Goal: Task Accomplishment & Management: Use online tool/utility

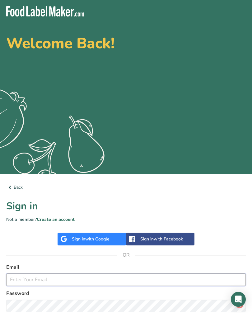
click at [70, 274] on input "email" at bounding box center [126, 279] width 240 height 12
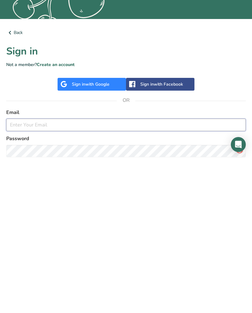
type input "[EMAIL_ADDRESS][DOMAIN_NAME]"
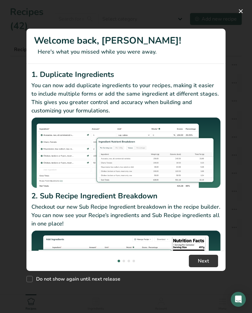
click at [241, 14] on button "New Features" at bounding box center [241, 11] width 10 height 10
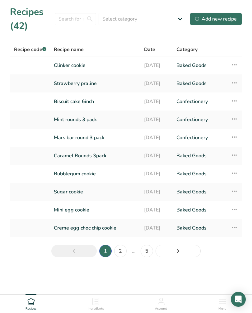
click at [104, 68] on link "Clinker cookie" at bounding box center [95, 65] width 83 height 13
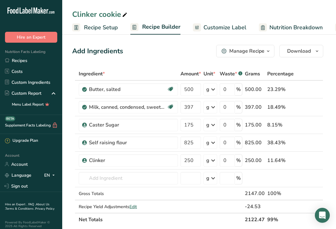
click at [92, 27] on span "Recipe Setup" at bounding box center [101, 27] width 34 height 8
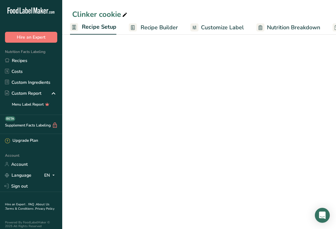
scroll to position [0, 2]
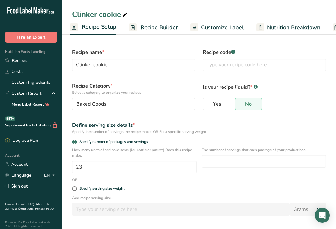
click at [252, 30] on span "Nutrition Breakdown" at bounding box center [293, 27] width 53 height 8
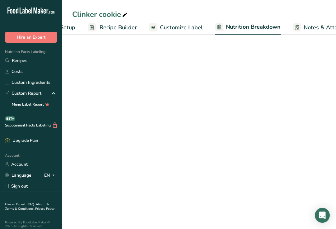
select select "Calories"
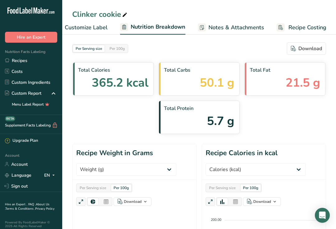
click at [87, 28] on span "Customize Label" at bounding box center [86, 27] width 43 height 8
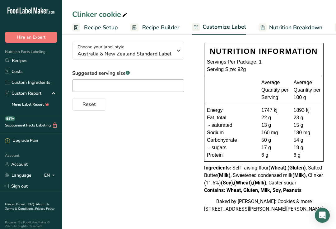
scroll to position [15, 0]
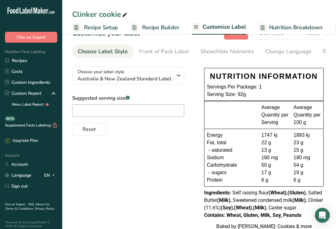
click at [26, 60] on link "Recipes" at bounding box center [31, 60] width 62 height 11
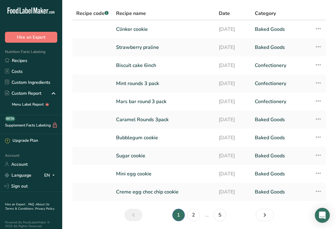
scroll to position [47, 0]
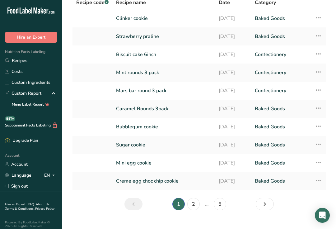
click at [194, 208] on link "2" at bounding box center [193, 204] width 12 height 12
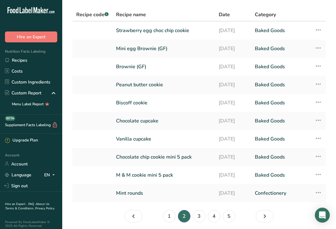
scroll to position [47, 0]
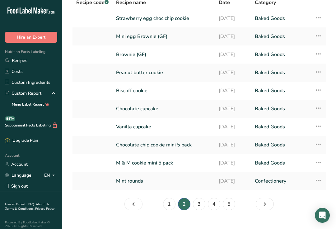
click at [204, 203] on link "3" at bounding box center [199, 204] width 12 height 12
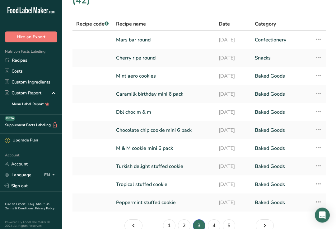
scroll to position [47, 0]
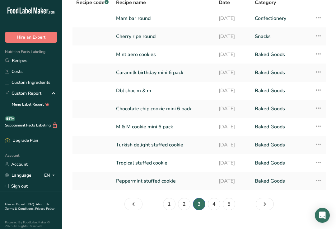
click at [215, 205] on link "4" at bounding box center [214, 204] width 12 height 12
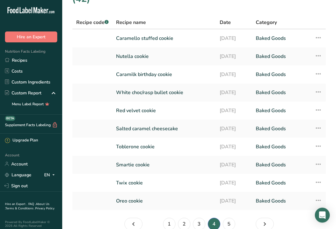
scroll to position [39, 0]
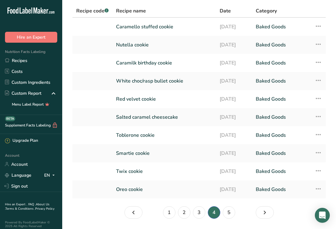
click at [233, 209] on link "5" at bounding box center [229, 212] width 12 height 12
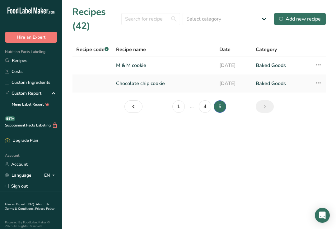
click at [252, 21] on div "Add new recipe" at bounding box center [300, 18] width 42 height 7
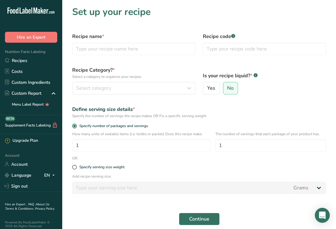
click at [22, 61] on link "Recipes" at bounding box center [31, 60] width 62 height 11
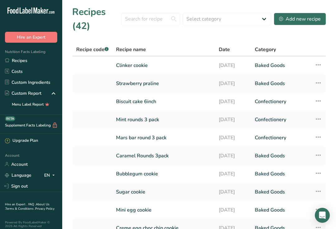
click at [146, 68] on link "Clinker cookie" at bounding box center [163, 65] width 95 height 13
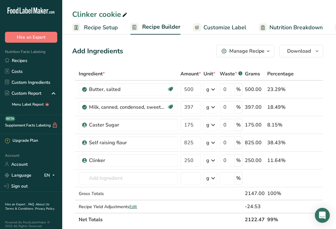
click at [252, 51] on div "Manage Recipe" at bounding box center [246, 50] width 35 height 7
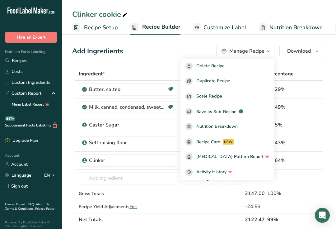
click at [228, 83] on span "Duplicate Recipe" at bounding box center [213, 81] width 34 height 7
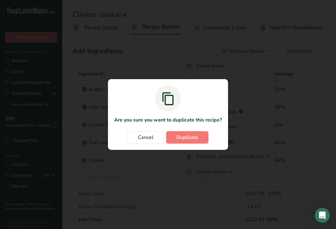
click at [190, 141] on span "Duplicate" at bounding box center [187, 137] width 22 height 7
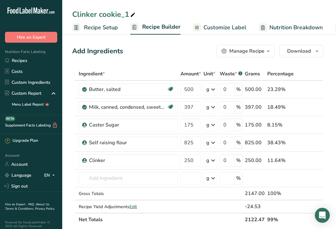
click at [129, 13] on span at bounding box center [132, 14] width 7 height 7
type input "C"
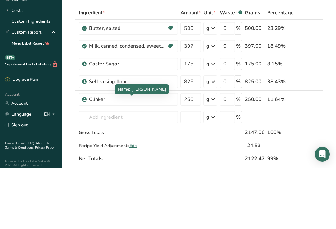
type input "Pineapple lump cookie"
click at [252, 157] on icon at bounding box center [310, 160] width 4 height 7
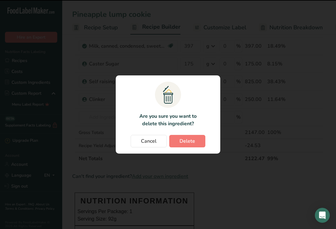
click at [188, 147] on button "Delete" at bounding box center [187, 141] width 36 height 12
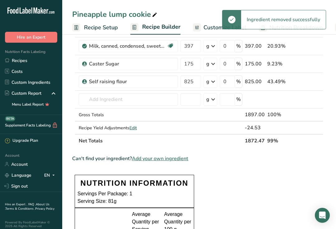
click at [172, 161] on span "Add your own ingredient" at bounding box center [160, 158] width 56 height 7
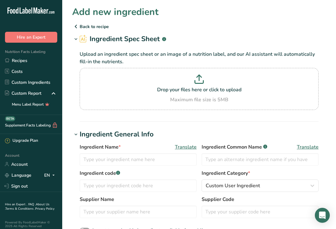
click at [203, 84] on p at bounding box center [199, 80] width 236 height 12
click at [203, 84] on input "Drop your files here or click to upload Maximum file size is 5MB" at bounding box center [199, 89] width 239 height 42
click at [202, 83] on icon at bounding box center [199, 82] width 8 height 3
click at [202, 83] on input "Drop your files here or click to upload Maximum file size is 5MB" at bounding box center [199, 89] width 239 height 42
type input "C:\fakepath\IMG_7895.png"
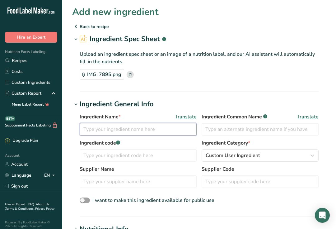
click at [143, 129] on input "text" at bounding box center [138, 129] width 117 height 12
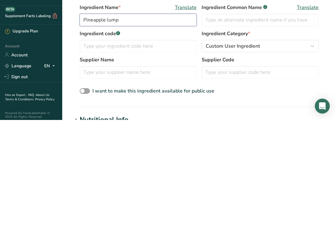
type input "Pineapple lump"
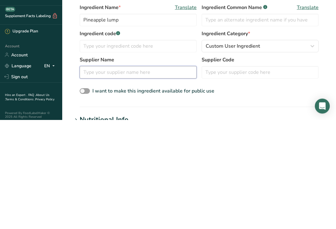
click at [166, 175] on input "text" at bounding box center [138, 181] width 117 height 12
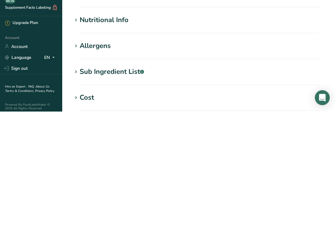
type input "Pascall"
click at [82, 158] on div "Allergens" at bounding box center [95, 163] width 31 height 10
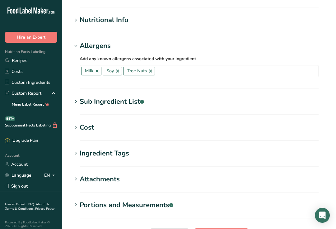
click at [88, 129] on div "Cost" at bounding box center [87, 127] width 14 height 10
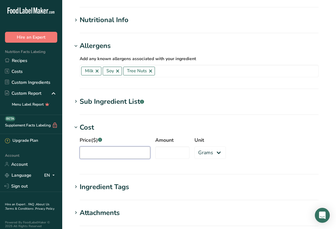
click at [86, 153] on input "Price($) .a-a{fill:#347362;}.b-a{fill:#fff;}" at bounding box center [115, 152] width 71 height 12
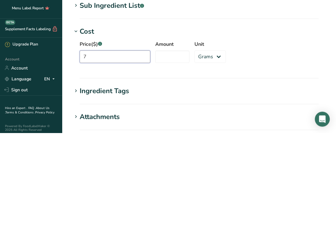
type input "7"
click at [162, 147] on input "Amount" at bounding box center [172, 153] width 34 height 12
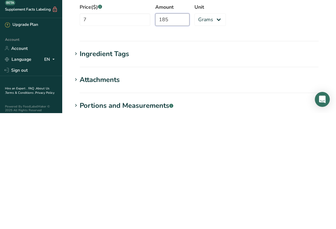
scroll to position [228, 0]
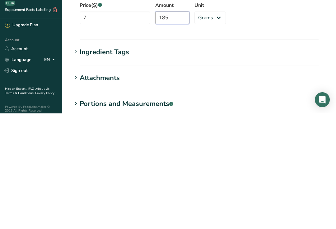
type input "185"
click at [128, 188] on h1 "Attachments" at bounding box center [199, 193] width 254 height 10
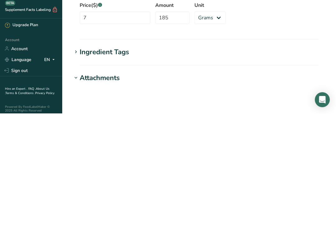
scroll to position [296, 0]
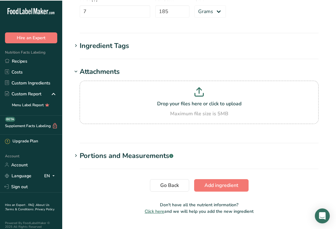
click at [224, 185] on span "Add ingredient" at bounding box center [221, 184] width 34 height 7
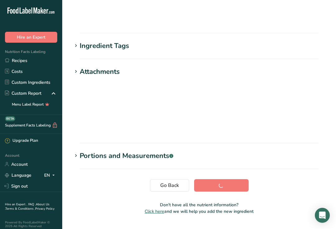
scroll to position [94, 0]
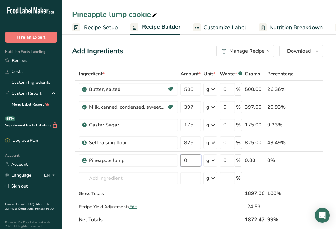
click at [188, 160] on input "0" at bounding box center [191, 160] width 21 height 12
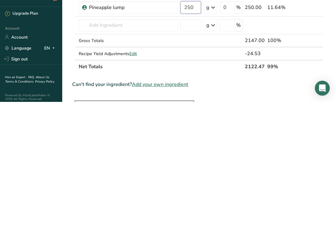
type input "250"
click at [205, 208] on div "Can't find your ingredient? Add your own ingredient" at bounding box center [197, 211] width 251 height 7
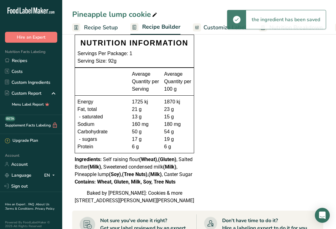
scroll to position [219, 0]
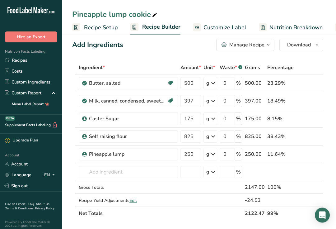
click at [252, 29] on span "Nutrition Breakdown" at bounding box center [296, 27] width 53 height 8
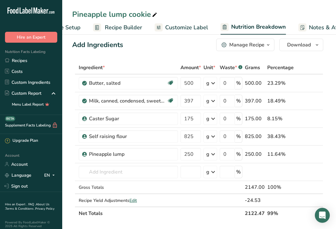
select select "Calories"
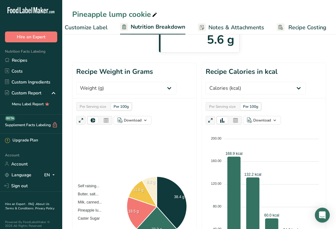
scroll to position [98, 0]
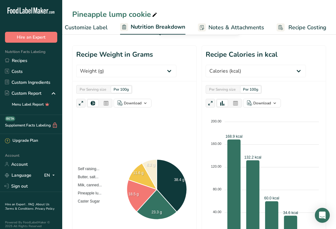
click at [140, 175] on icon at bounding box center [143, 176] width 28 height 26
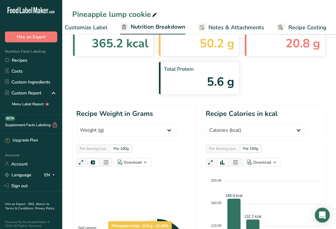
scroll to position [39, 0]
click at [95, 26] on span "Customize Label" at bounding box center [86, 27] width 43 height 8
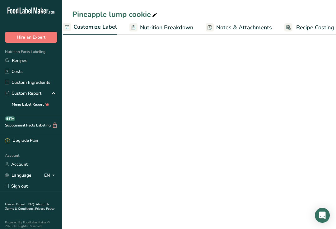
scroll to position [0, 121]
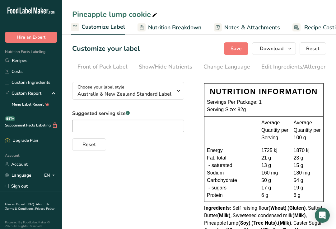
click at [252, 66] on div "Edit Ingredients/Allergens List" at bounding box center [300, 67] width 79 height 8
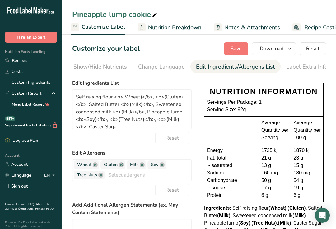
scroll to position [0, 129]
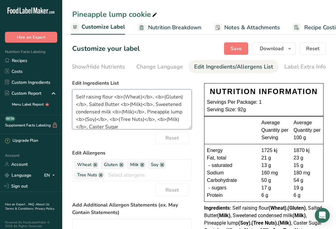
click at [180, 113] on textarea "Self raising flour <b>(Wheat)</b>, <b>(Gluten)</b>, Salted Butter <b>(Milk)</b>…" at bounding box center [132, 109] width 120 height 40
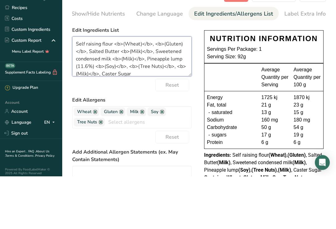
type textarea "Self raising flour <b>(Wheat)</b>, <b>(Gluten)</b>, Salted Butter <b>(Milk)</b>…"
click at [252, 83] on div "NUTRITION INFORMATION Servings Per Package: 1 Serving Size: 92g" at bounding box center [263, 99] width 119 height 33
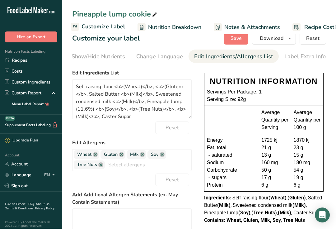
click at [239, 41] on span "Save" at bounding box center [236, 38] width 11 height 7
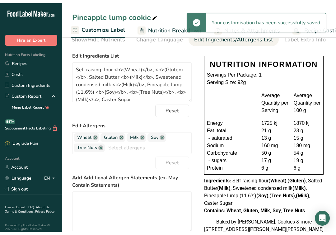
scroll to position [0, 0]
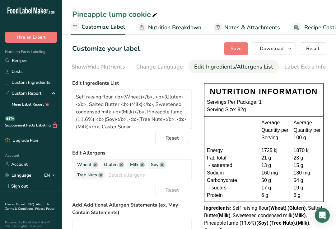
click at [239, 45] on span "Save" at bounding box center [236, 48] width 11 height 7
click at [252, 46] on span "Download" at bounding box center [272, 48] width 24 height 7
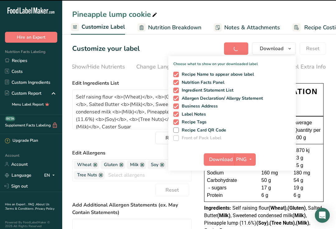
click at [231, 157] on span "Download" at bounding box center [221, 159] width 24 height 7
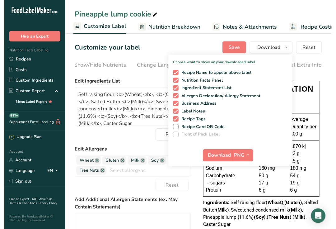
scroll to position [6, 0]
